Goal: Task Accomplishment & Management: Use online tool/utility

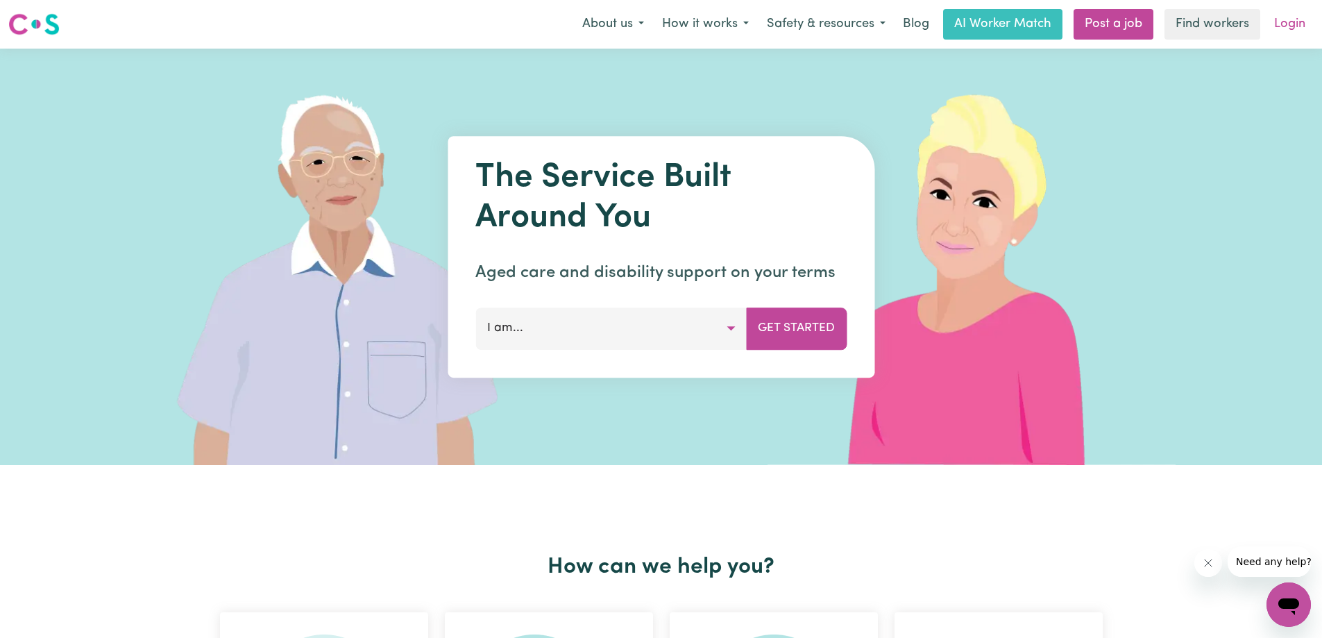
click at [1290, 28] on link "Login" at bounding box center [1290, 24] width 48 height 31
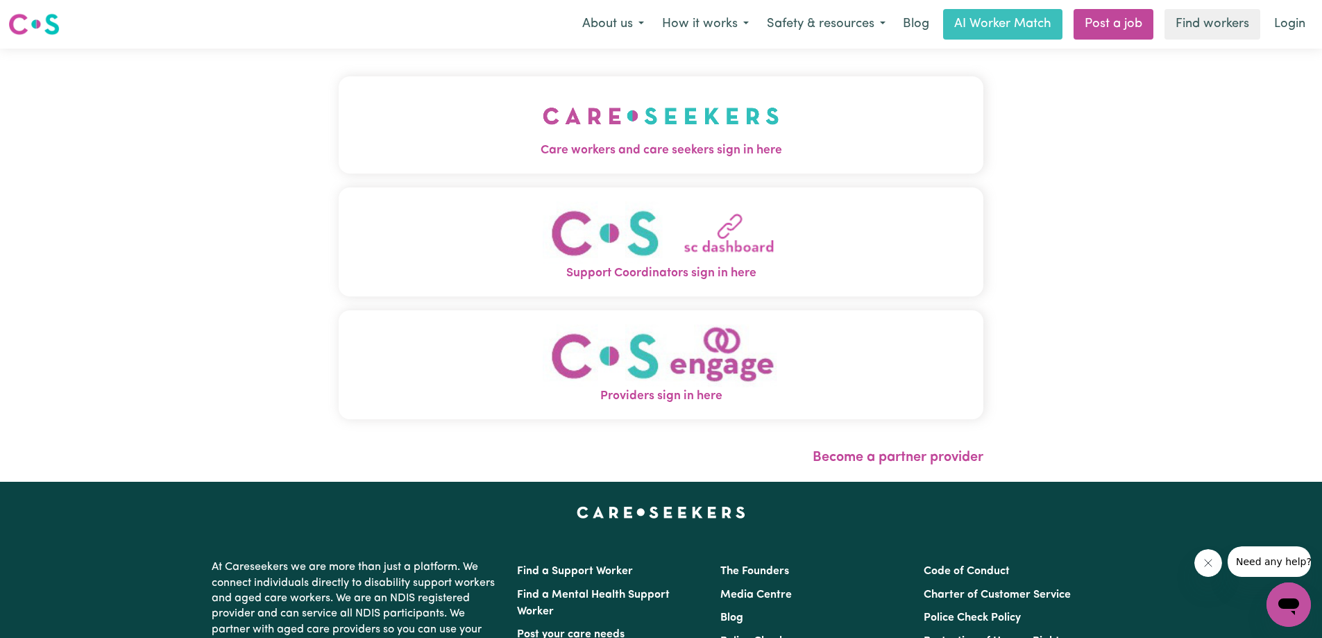
click at [691, 149] on span "Care workers and care seekers sign in here" at bounding box center [661, 151] width 645 height 18
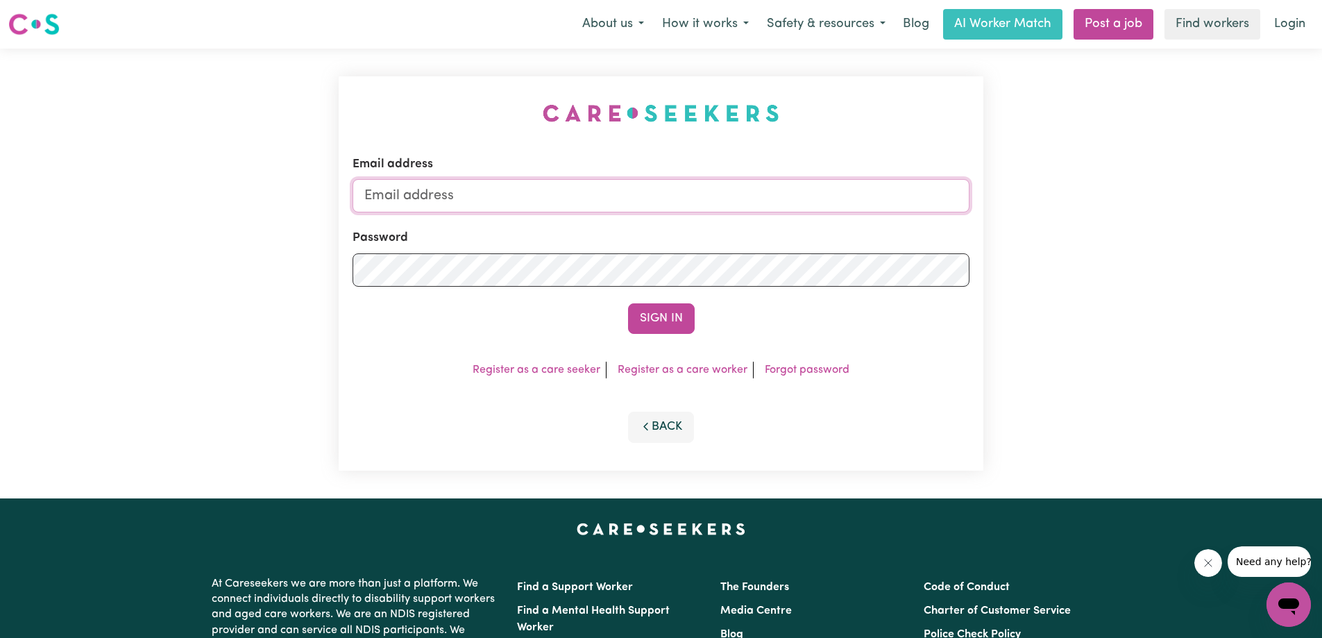
type input "[EMAIL_ADDRESS][DOMAIN_NAME]"
click at [661, 321] on button "Sign In" at bounding box center [661, 318] width 67 height 31
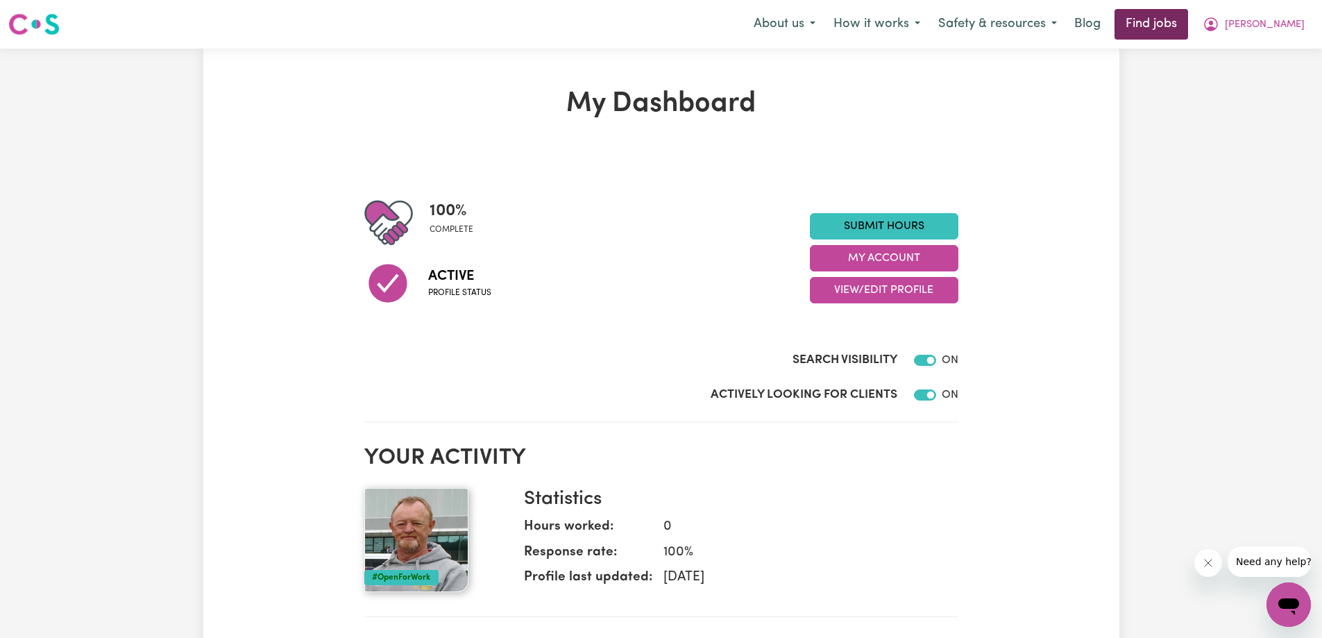
click at [1188, 27] on link "Find jobs" at bounding box center [1152, 24] width 74 height 31
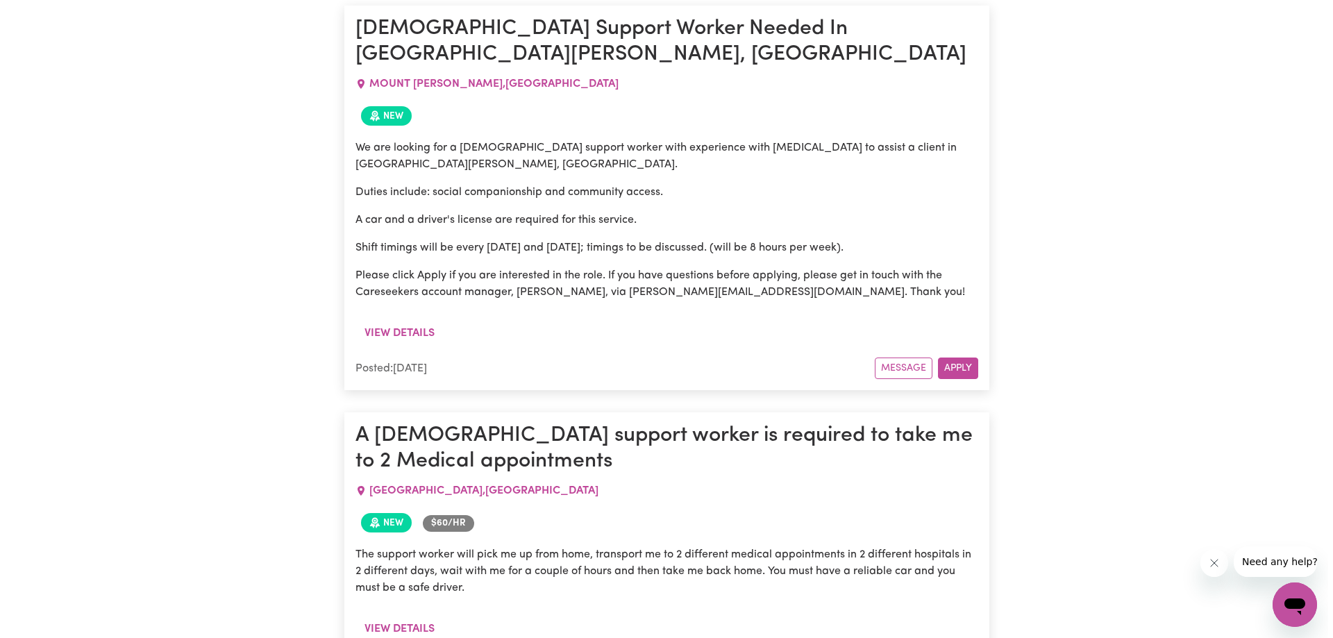
scroll to position [1678, 0]
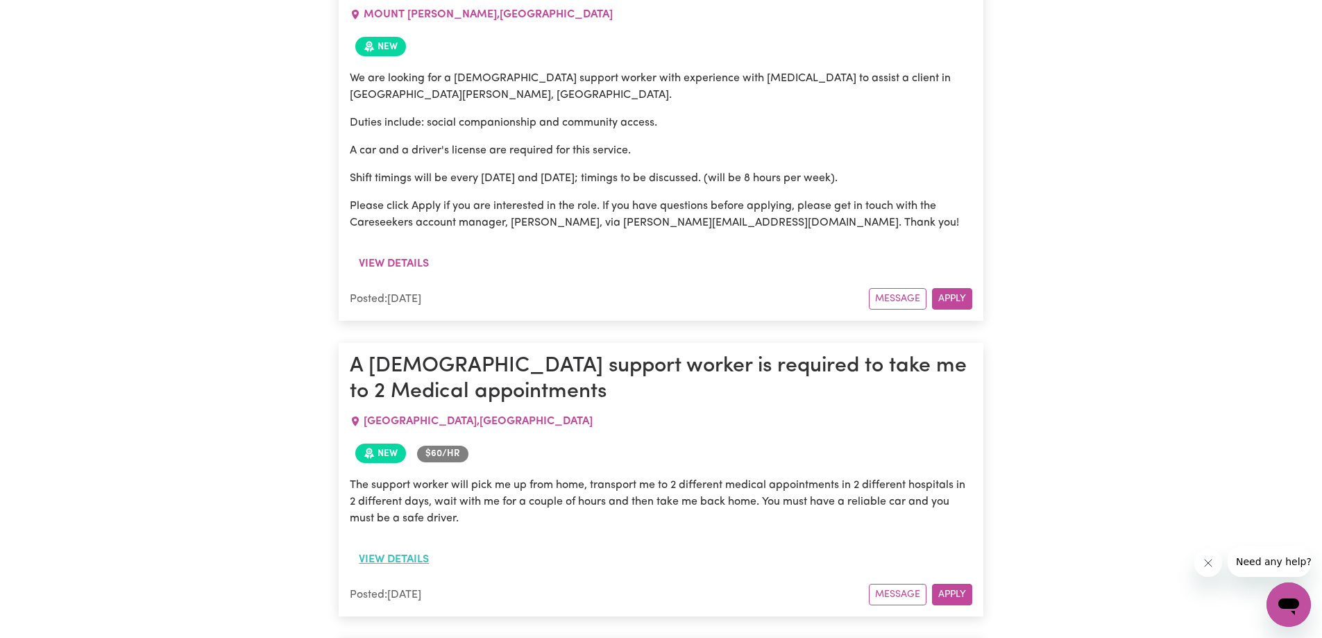
click at [411, 546] on button "View details" at bounding box center [394, 559] width 88 height 26
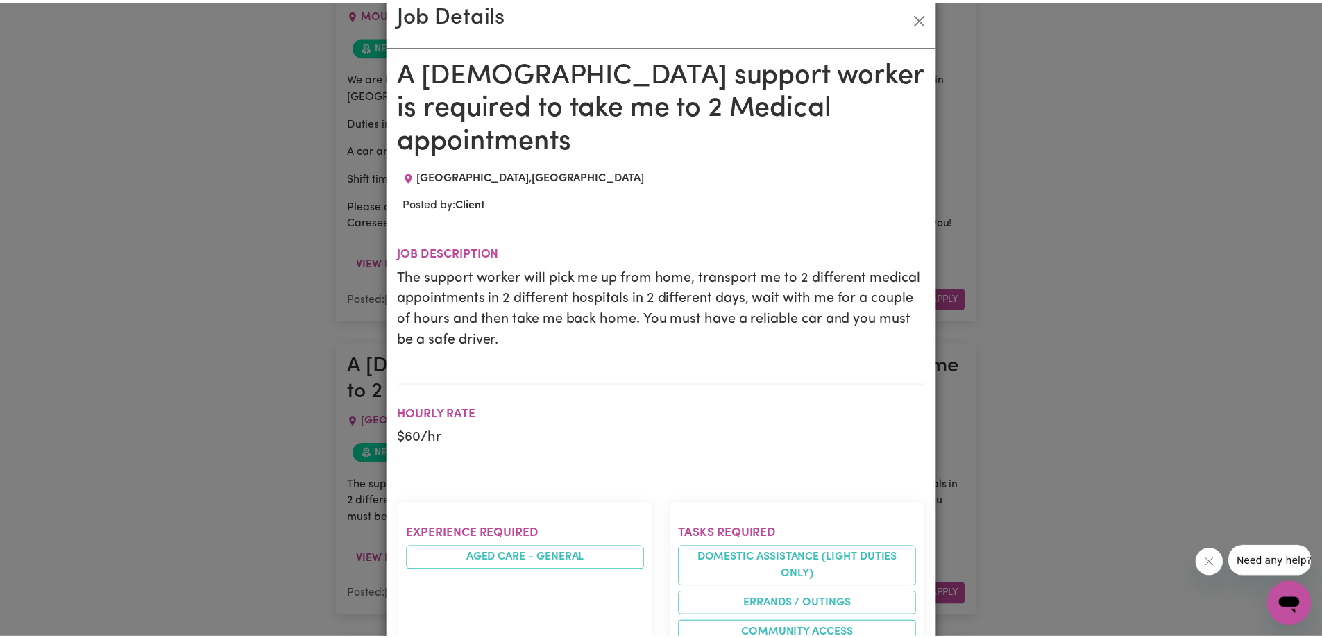
scroll to position [0, 0]
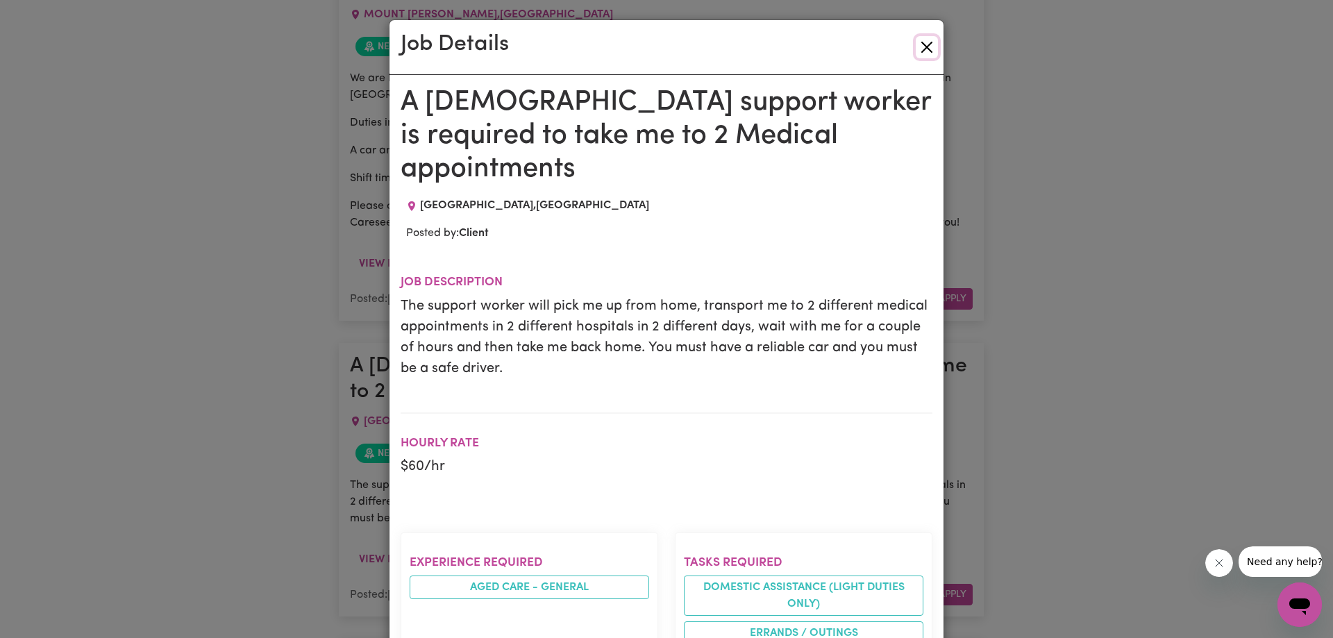
click at [924, 50] on button "Close" at bounding box center [926, 47] width 22 height 22
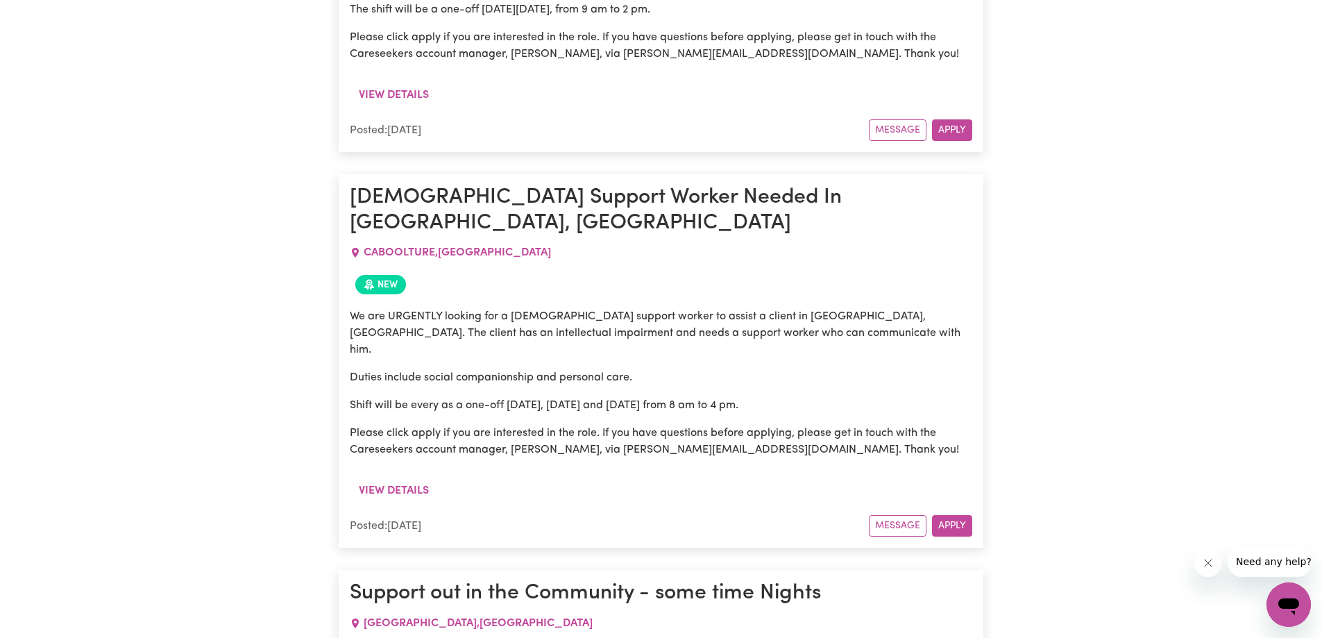
scroll to position [6814, 0]
